Goal: Use online tool/utility: Utilize a website feature to perform a specific function

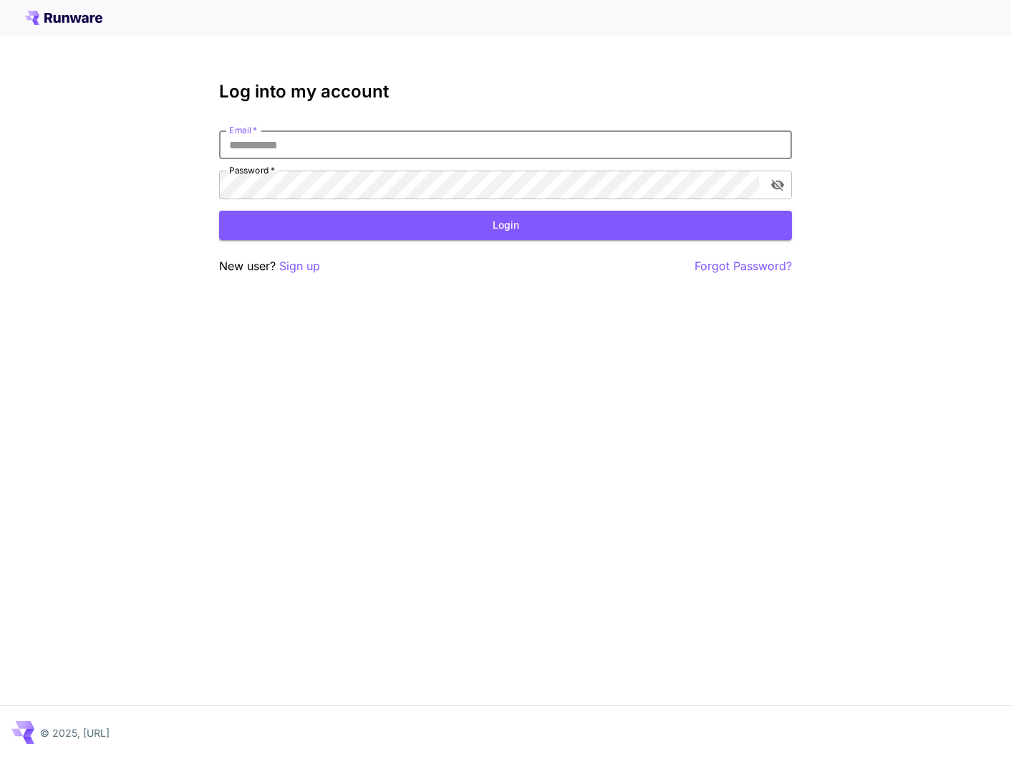
click at [294, 157] on input "Email   *" at bounding box center [505, 144] width 573 height 29
type input "**********"
